Goal: Find specific page/section: Find specific page/section

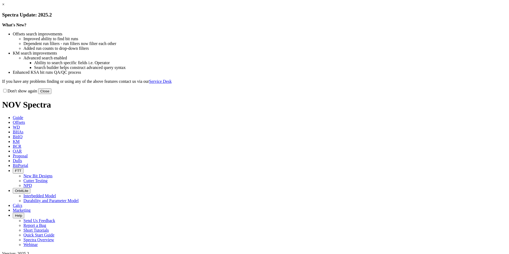
drag, startPoint x: 359, startPoint y: 147, endPoint x: 305, endPoint y: 110, distance: 65.3
click at [51, 94] on button "Close" at bounding box center [44, 91] width 13 height 6
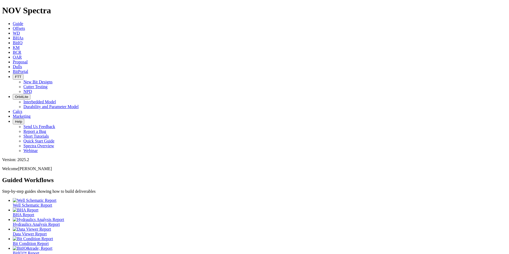
click at [22, 64] on span "Dulls" at bounding box center [17, 66] width 9 height 5
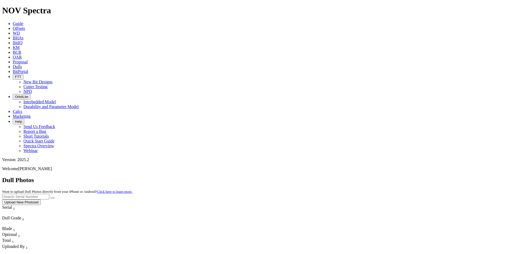
click at [49, 194] on input "text" at bounding box center [25, 197] width 47 height 6
paste input "A320180"
type input "A320180"
click at [55, 197] on button "submit" at bounding box center [52, 198] width 4 height 2
